Goal: Task Accomplishment & Management: Use online tool/utility

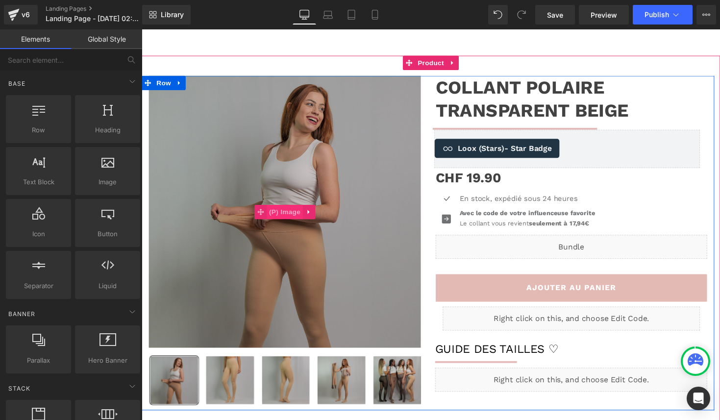
click at [284, 212] on span "(P) Image" at bounding box center [288, 216] width 37 height 15
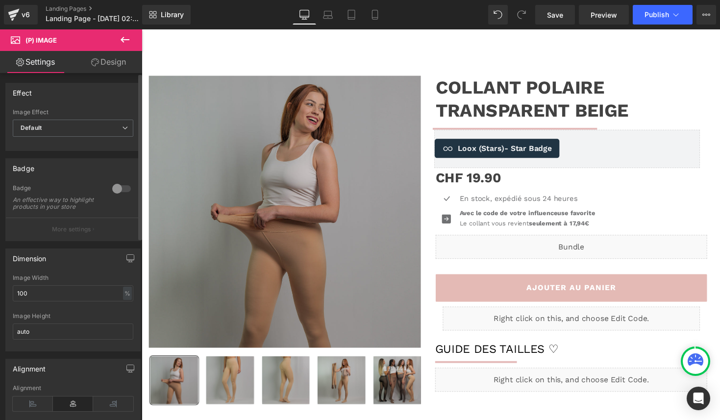
click at [113, 186] on div at bounding box center [122, 189] width 24 height 16
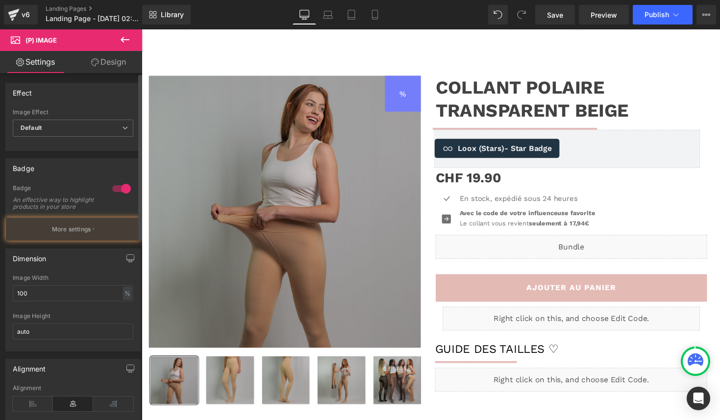
click at [114, 187] on div at bounding box center [122, 189] width 24 height 16
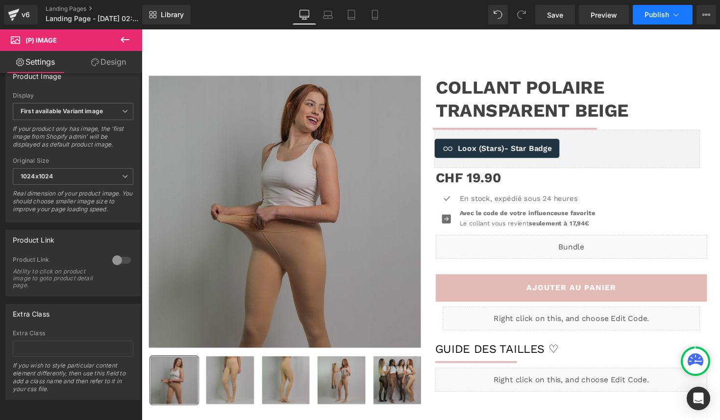
click at [650, 17] on span "Publish" at bounding box center [657, 15] width 25 height 8
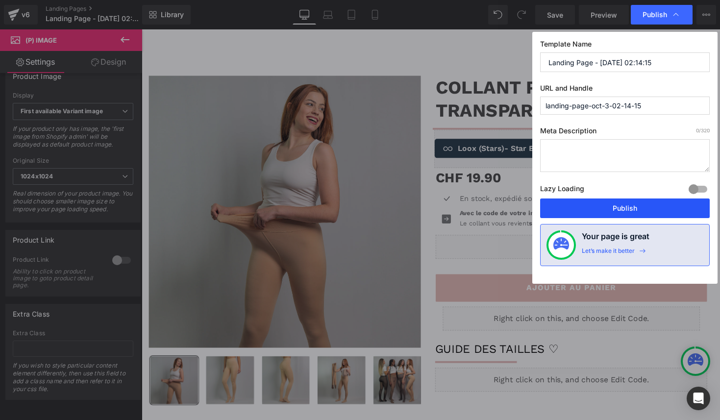
drag, startPoint x: 574, startPoint y: 205, endPoint x: 404, endPoint y: 162, distance: 175.1
click at [574, 205] on button "Publish" at bounding box center [625, 209] width 170 height 20
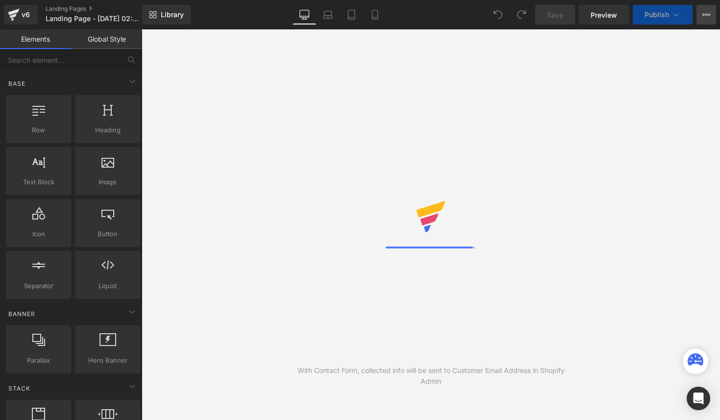
click at [701, 12] on button "View Live Page View with current Template Save Template to Library Schedule Pub…" at bounding box center [707, 15] width 20 height 20
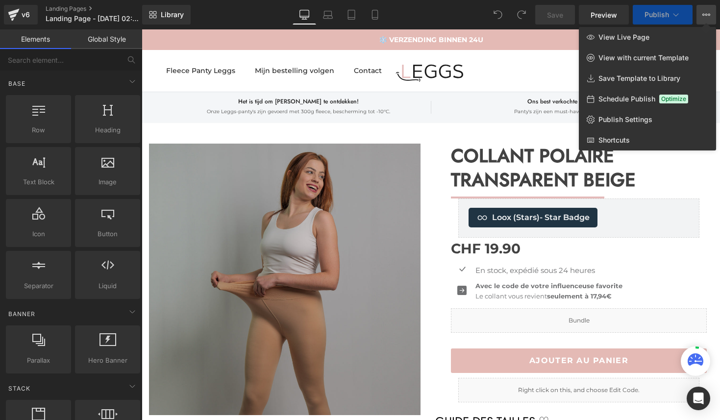
click at [701, 12] on button "View Live Page View with current Template Save Template to Library Schedule Pub…" at bounding box center [707, 15] width 20 height 20
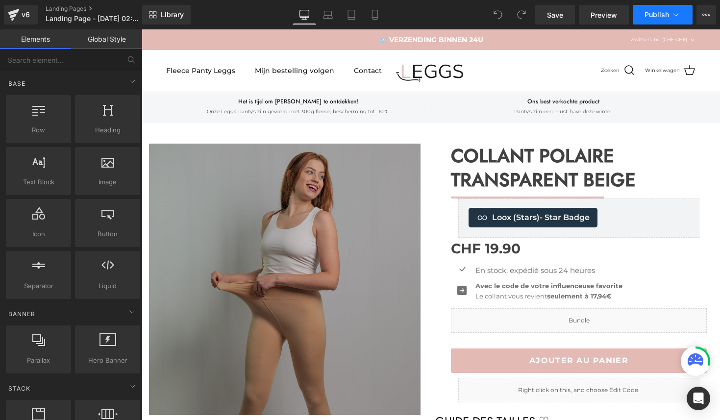
click at [672, 12] on icon at bounding box center [676, 15] width 10 height 10
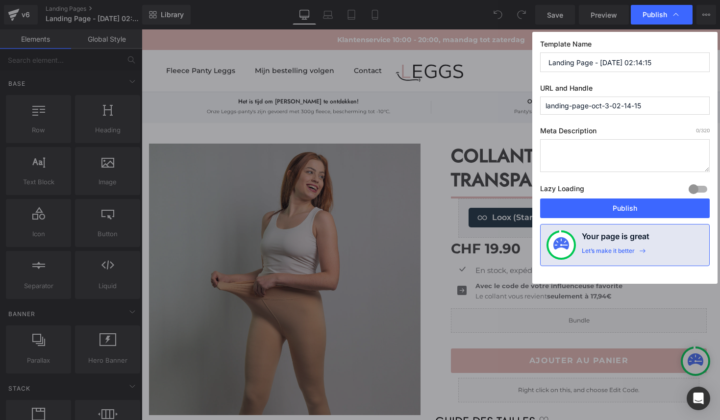
click at [564, 104] on input "landing-page-oct-3-02-14-15" at bounding box center [625, 106] width 170 height 18
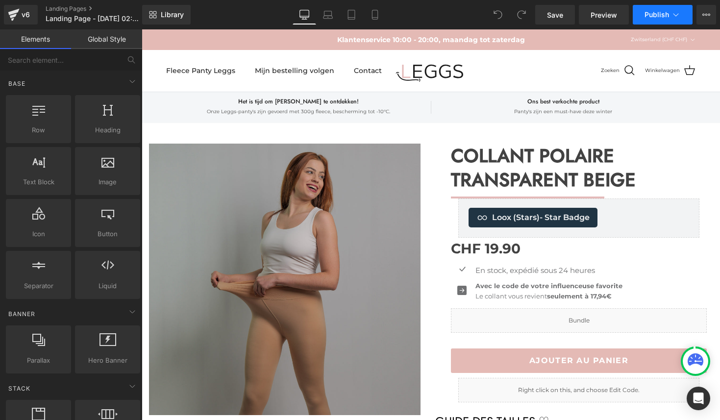
click at [674, 17] on icon at bounding box center [676, 15] width 10 height 10
click at [704, 13] on icon at bounding box center [707, 15] width 8 height 8
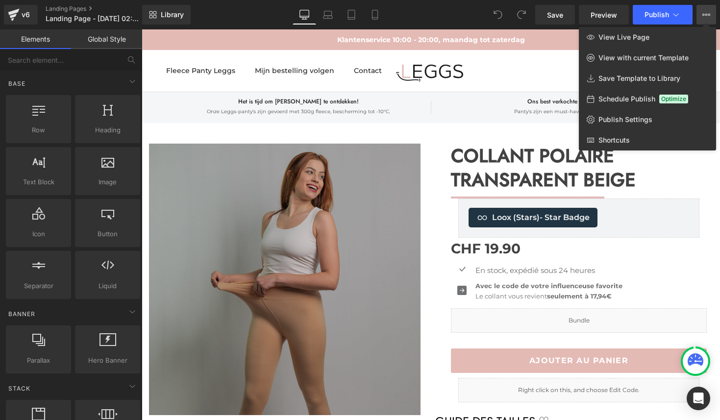
click at [475, 104] on div at bounding box center [431, 224] width 579 height 391
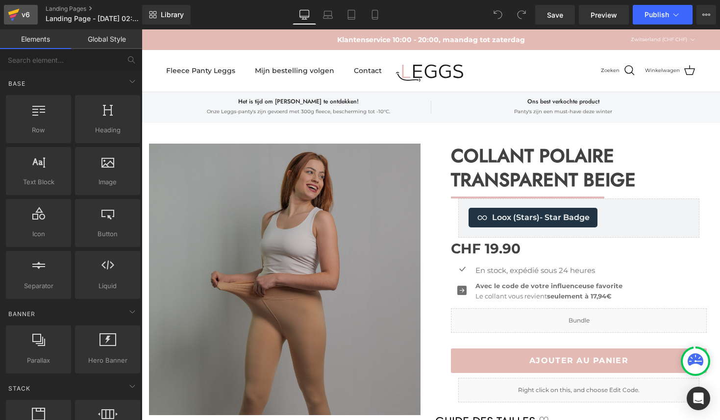
click at [19, 16] on icon at bounding box center [14, 14] width 12 height 25
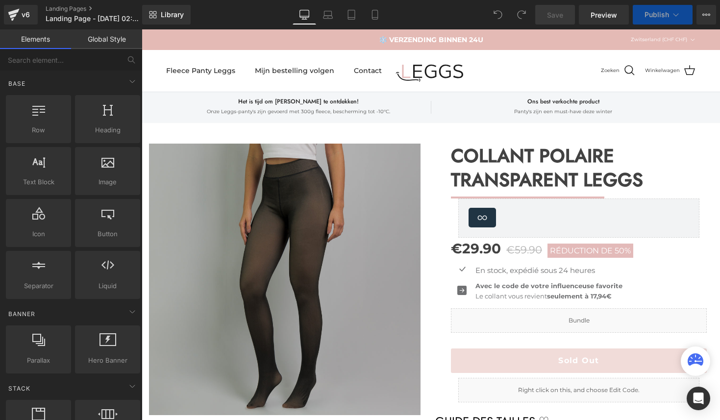
click at [646, 15] on span "Publish" at bounding box center [657, 15] width 25 height 8
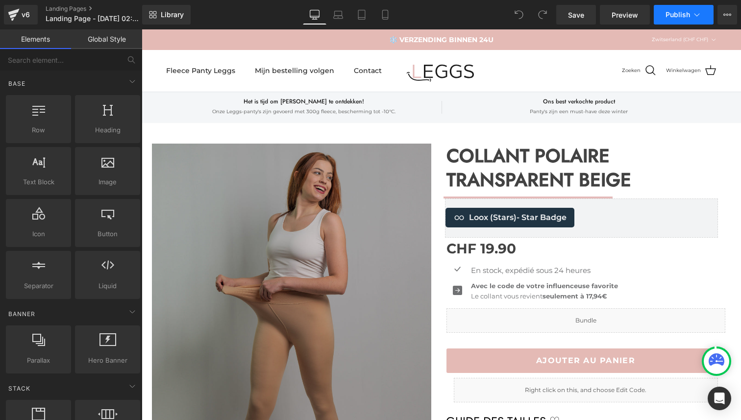
click at [687, 13] on span "Publish" at bounding box center [678, 15] width 25 height 8
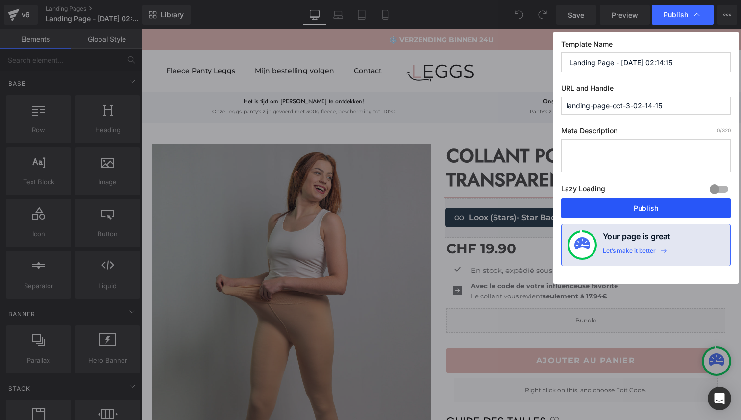
click at [653, 203] on button "Publish" at bounding box center [646, 209] width 170 height 20
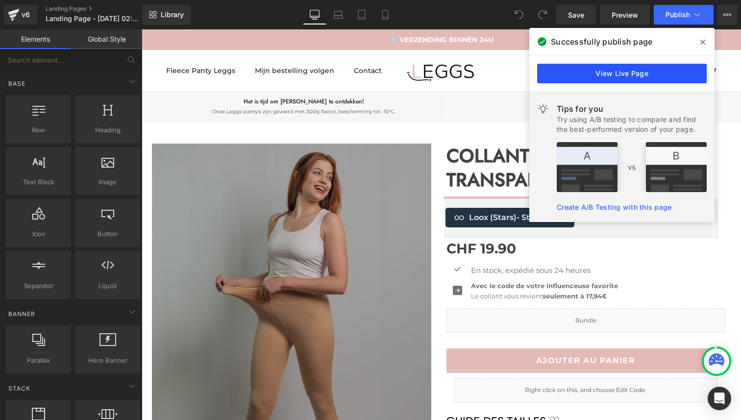
click at [608, 72] on link "View Live Page" at bounding box center [622, 74] width 170 height 20
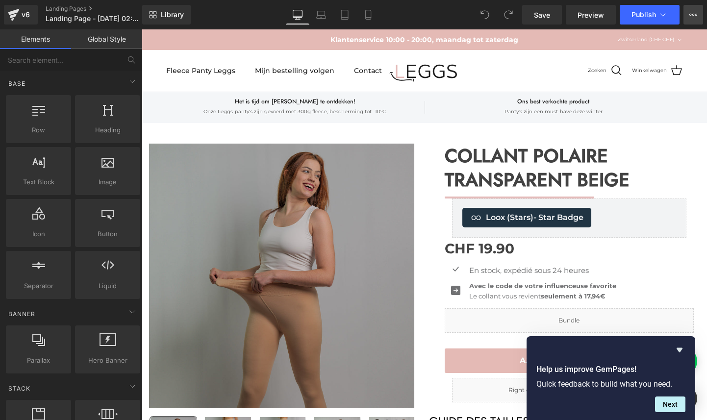
click at [692, 16] on icon at bounding box center [693, 15] width 8 height 8
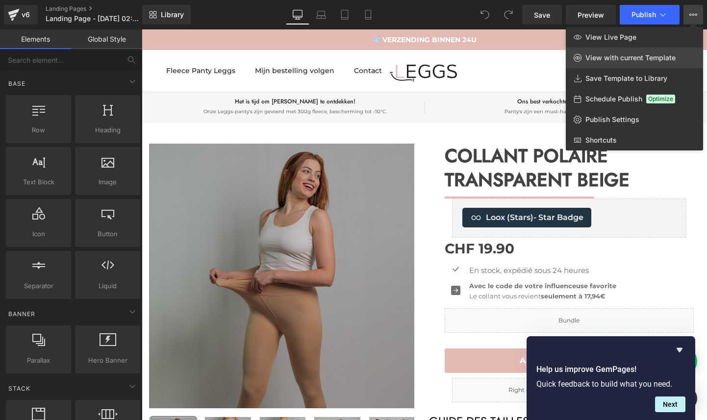
click at [641, 65] on link "View with current Template" at bounding box center [634, 58] width 137 height 21
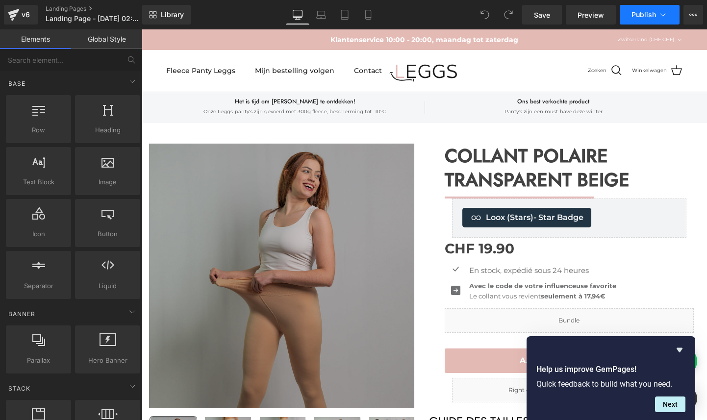
click at [639, 5] on button "Publish" at bounding box center [650, 15] width 60 height 20
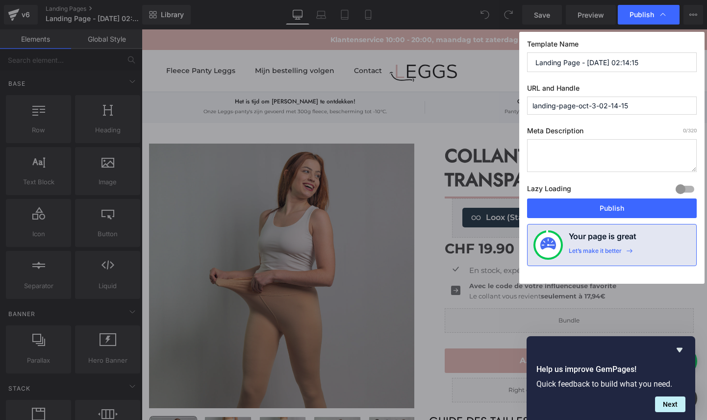
click at [585, 97] on input "landing-page-oct-3-02-14-15" at bounding box center [612, 106] width 170 height 18
click at [585, 101] on input "landing-page-oct-3-02-14-15" at bounding box center [612, 106] width 170 height 18
click at [592, 101] on input "landing-page-oct-3-02-14-15" at bounding box center [612, 106] width 170 height 18
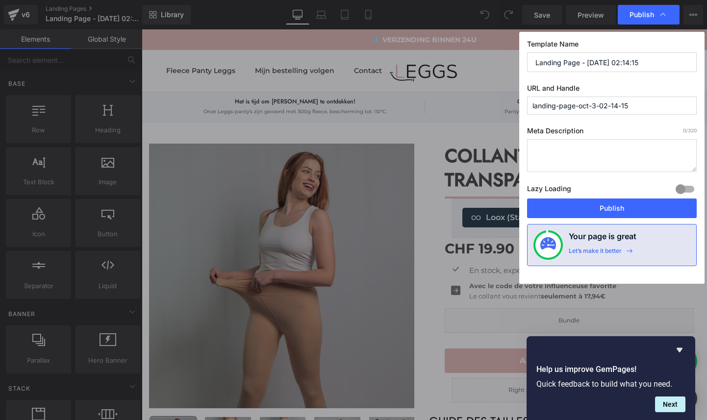
click at [592, 101] on input "landing-page-oct-3-02-14-15" at bounding box center [612, 106] width 170 height 18
click at [679, 190] on div at bounding box center [685, 189] width 24 height 16
click at [683, 189] on div at bounding box center [685, 189] width 24 height 16
click at [594, 157] on textarea at bounding box center [612, 155] width 170 height 33
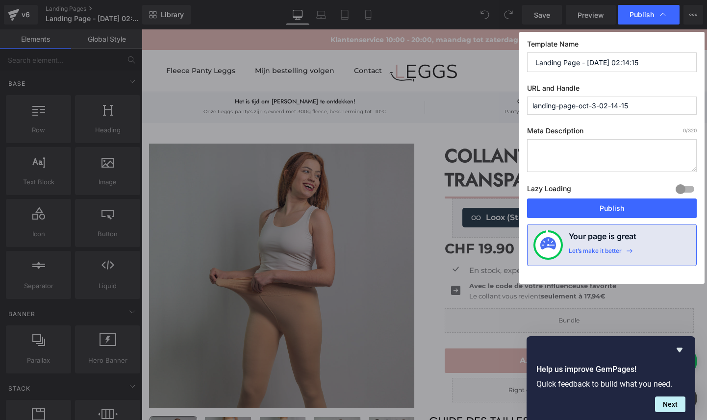
click at [609, 108] on input "landing-page-oct-3-02-14-15" at bounding box center [612, 106] width 170 height 18
click at [600, 63] on input "Landing Page - [DATE] 02:14:15" at bounding box center [612, 62] width 170 height 20
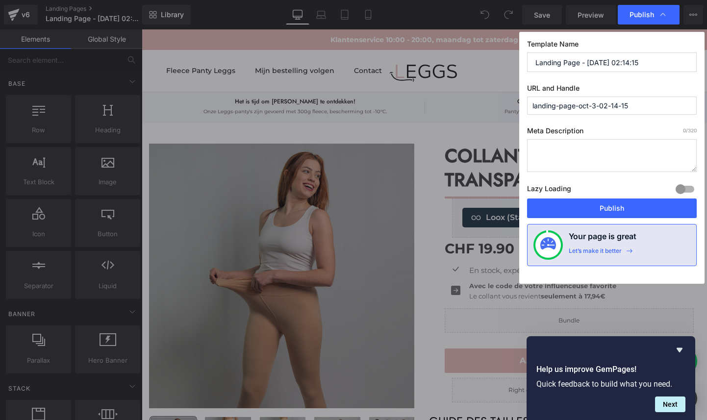
click at [600, 63] on input "Landing Page - [DATE] 02:14:15" at bounding box center [612, 62] width 170 height 20
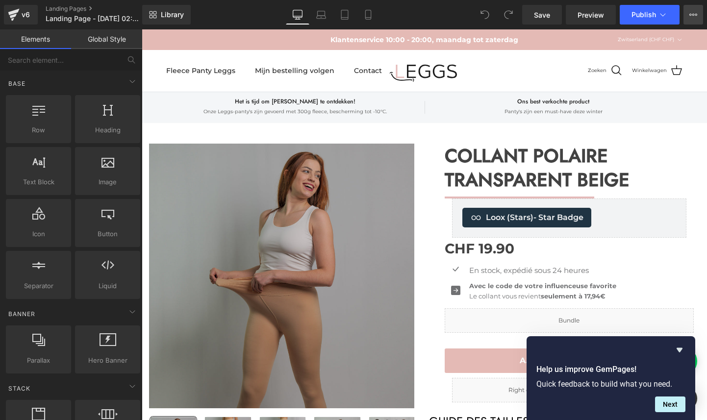
click at [688, 15] on button "View Live Page View with current Template Save Template to Library Schedule Pub…" at bounding box center [694, 15] width 20 height 20
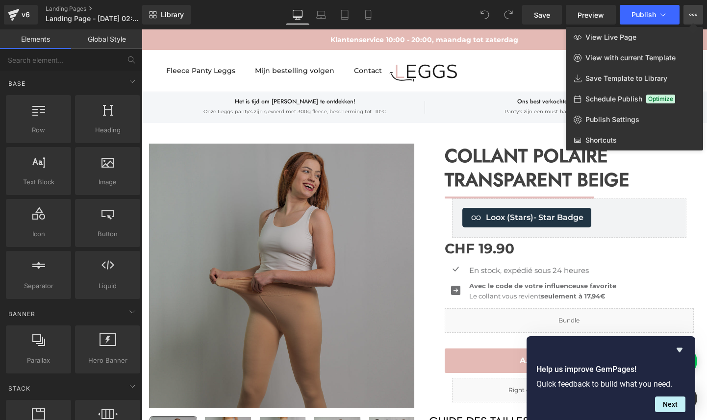
click at [471, 98] on div at bounding box center [424, 224] width 565 height 391
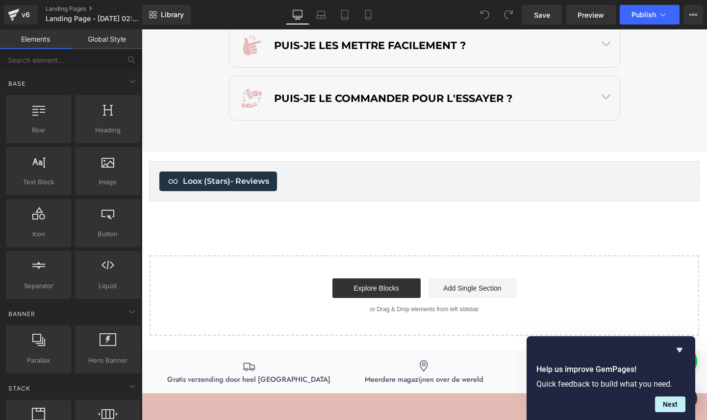
scroll to position [4633, 0]
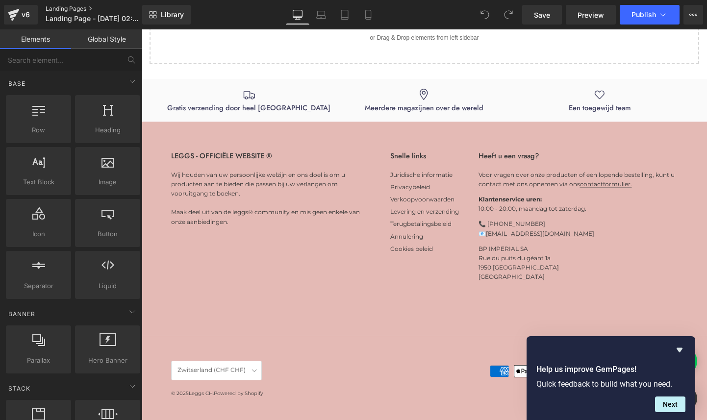
click at [64, 6] on link "Landing Pages" at bounding box center [102, 9] width 113 height 8
